Goal: Information Seeking & Learning: Learn about a topic

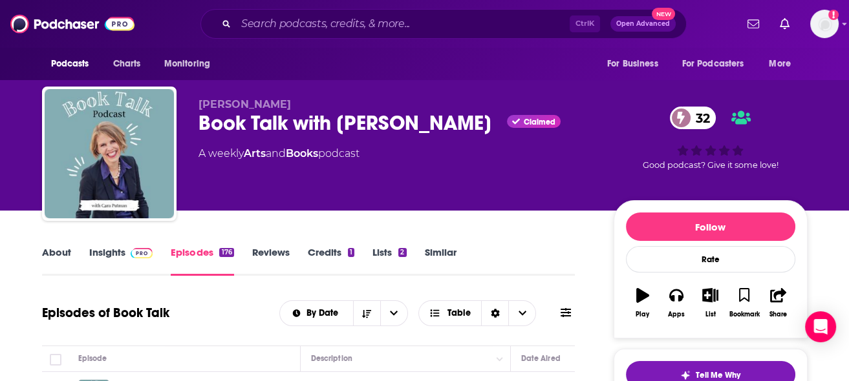
click at [51, 254] on link "About" at bounding box center [56, 261] width 29 height 30
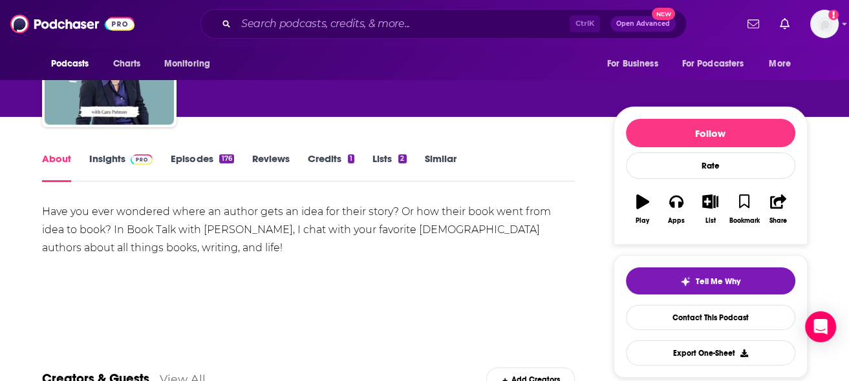
scroll to position [65, 0]
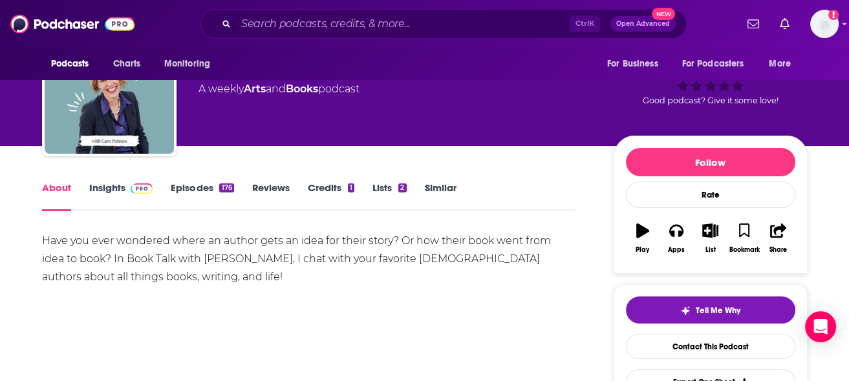
click at [131, 191] on img at bounding box center [142, 189] width 23 height 10
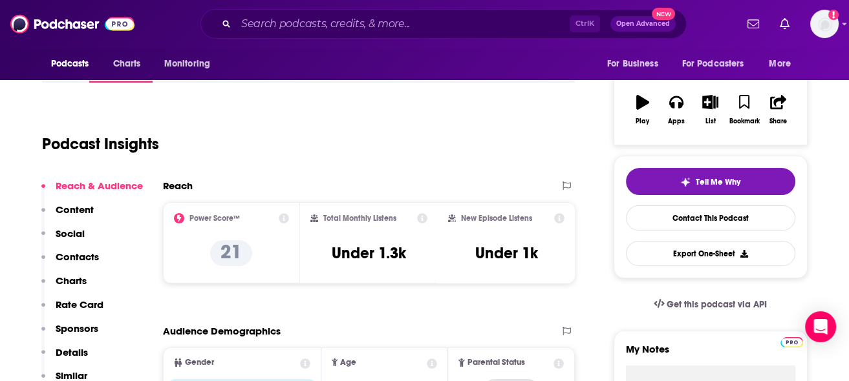
scroll to position [194, 0]
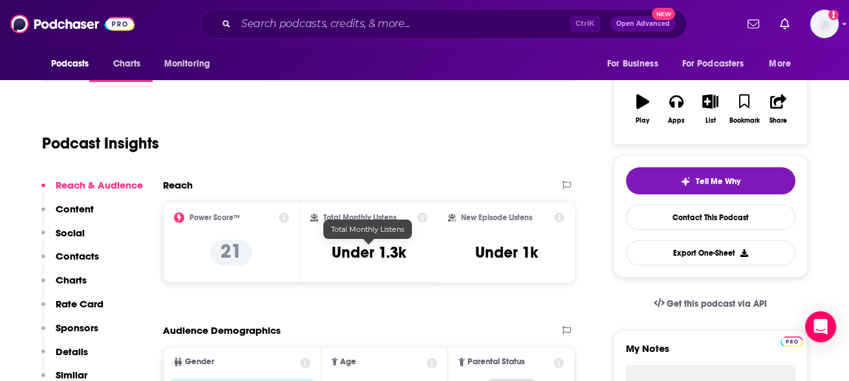
click at [392, 251] on h3 "Under 1.3k" at bounding box center [369, 252] width 74 height 19
click at [425, 218] on icon at bounding box center [422, 218] width 10 height 10
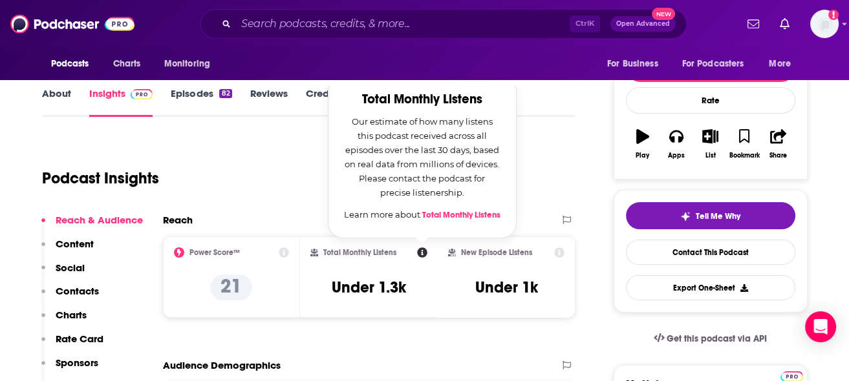
scroll to position [129, 0]
